Goal: Navigation & Orientation: Find specific page/section

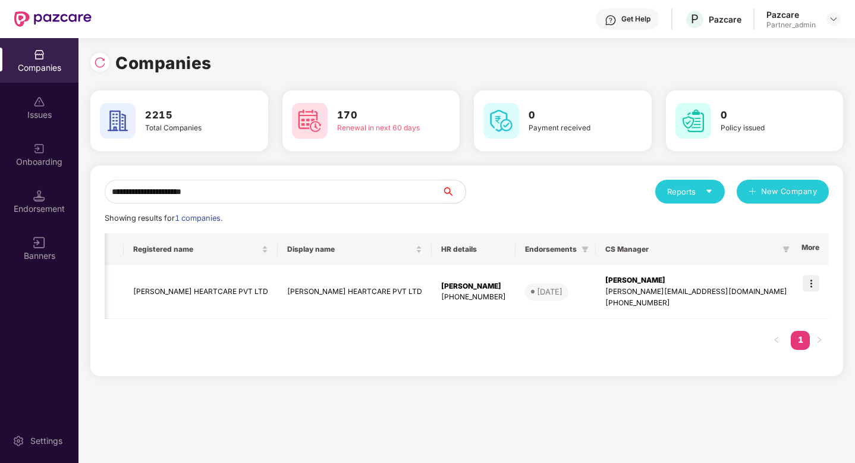
scroll to position [0, 274]
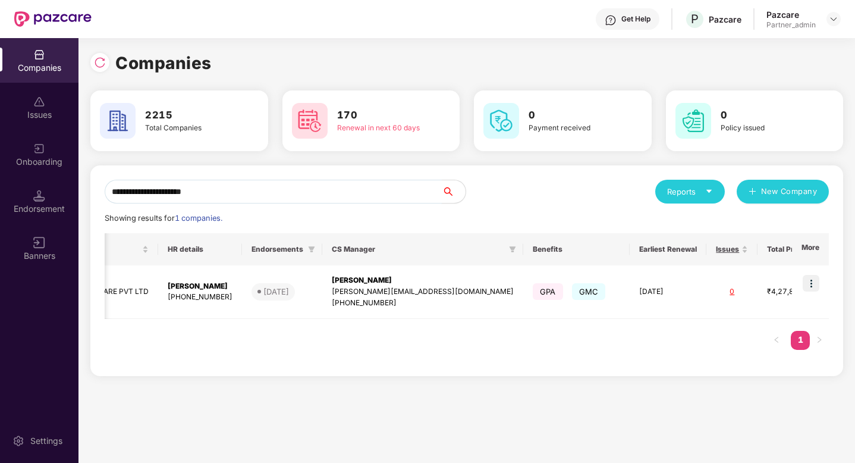
click at [308, 191] on input "**********" at bounding box center [273, 192] width 337 height 24
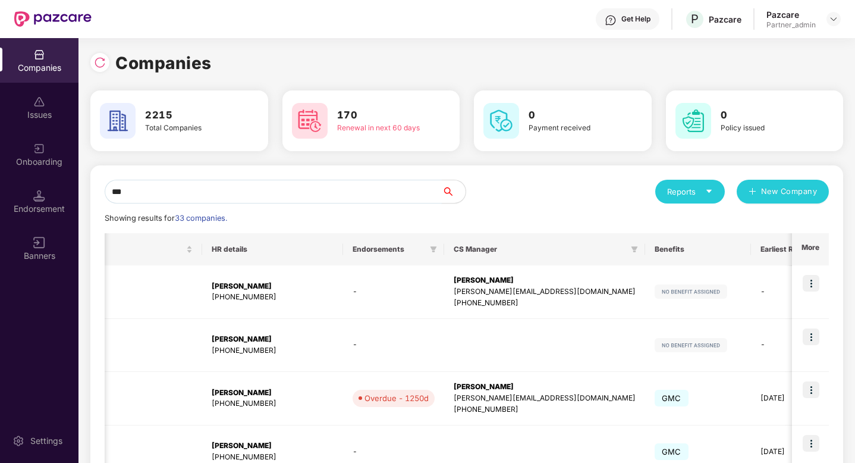
scroll to position [0, 26]
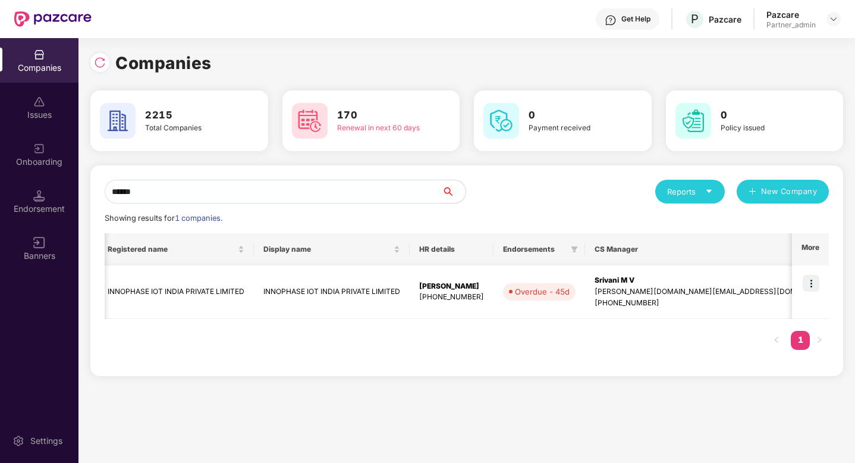
type input "******"
click at [810, 284] on img at bounding box center [811, 283] width 17 height 17
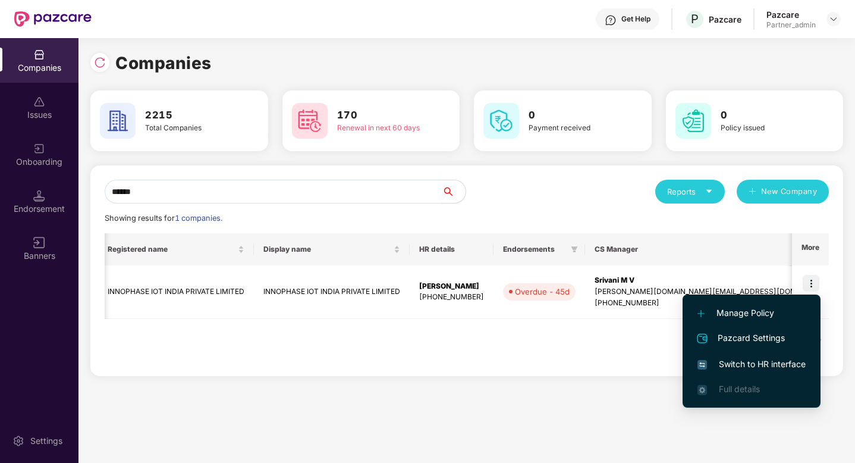
click at [763, 363] on span "Switch to HR interface" at bounding box center [752, 364] width 108 height 13
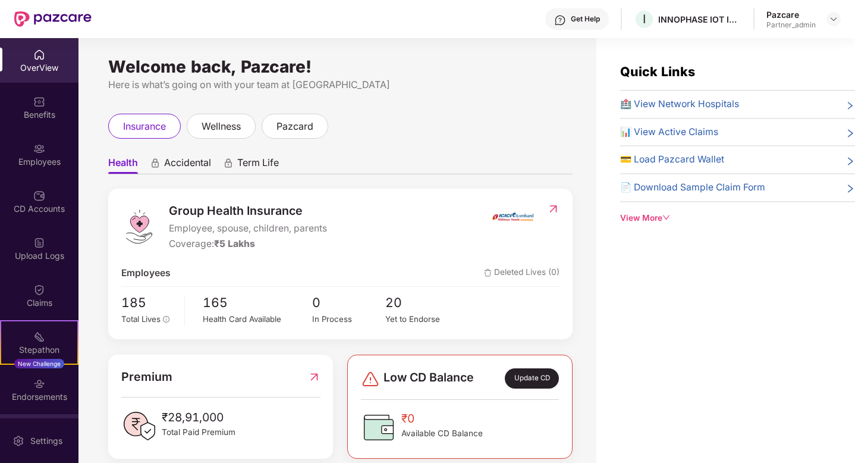
scroll to position [93, 0]
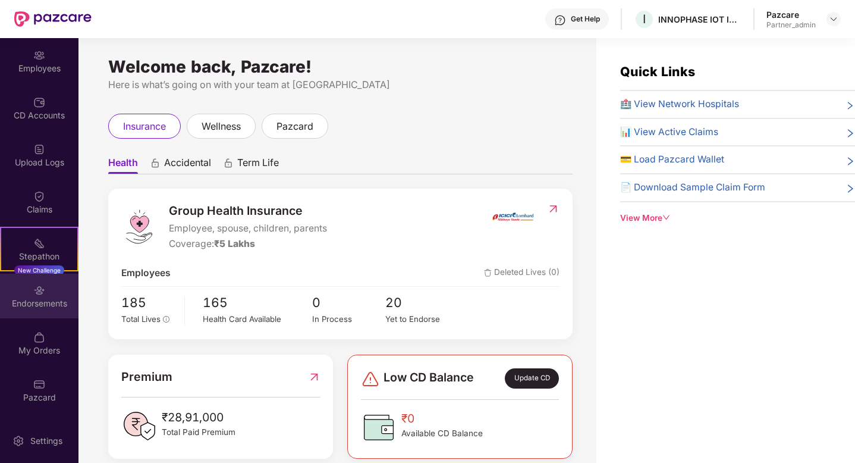
click at [36, 292] on img at bounding box center [39, 290] width 12 height 12
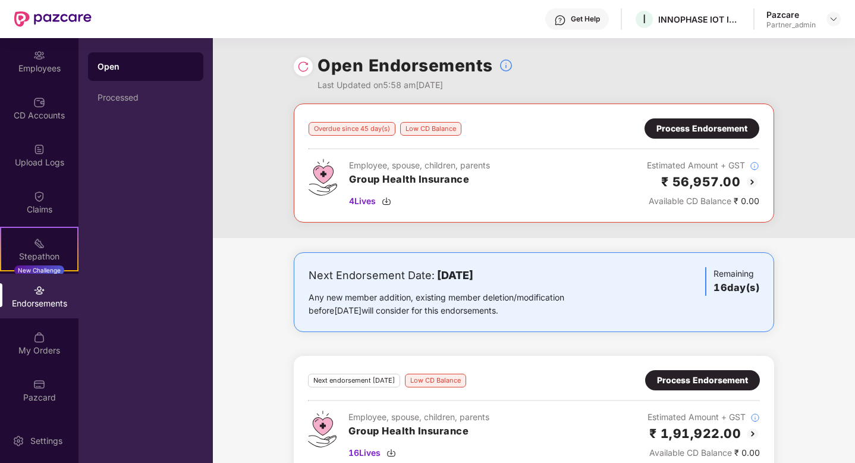
scroll to position [25, 0]
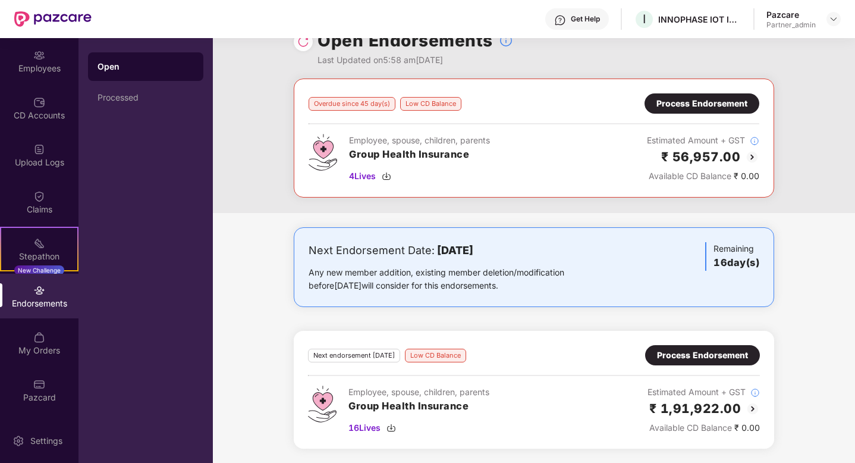
click at [694, 354] on div "Process Endorsement" at bounding box center [702, 355] width 91 height 13
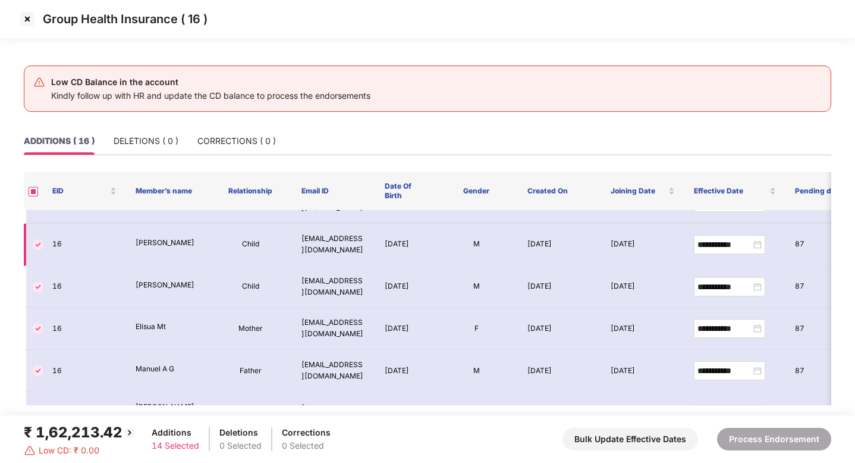
scroll to position [0, 0]
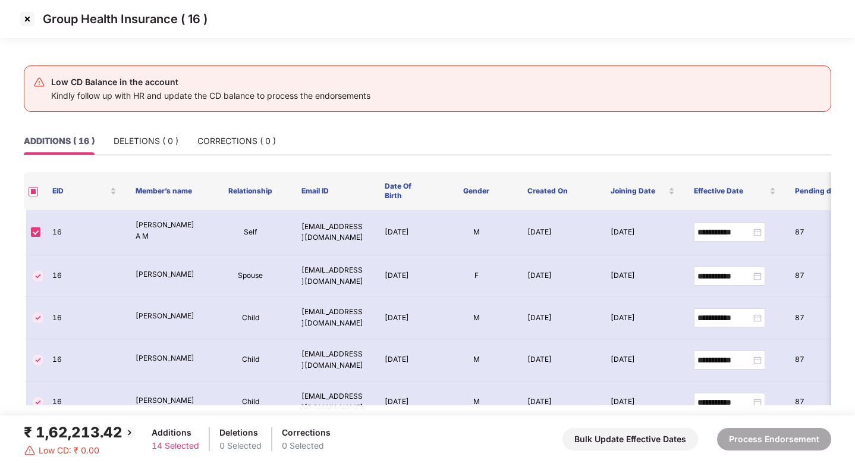
click at [30, 17] on img at bounding box center [27, 19] width 19 height 19
